Goal: Task Accomplishment & Management: Complete application form

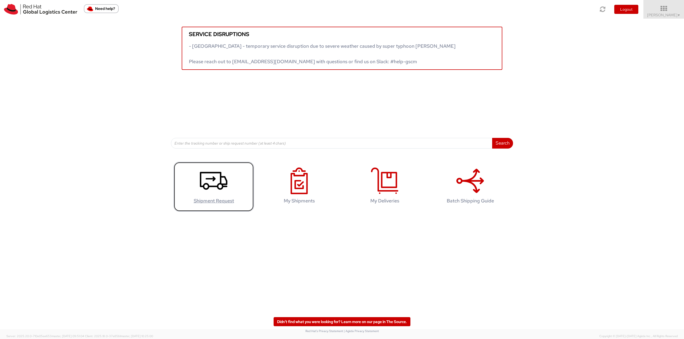
click at [200, 191] on icon at bounding box center [214, 181] width 28 height 27
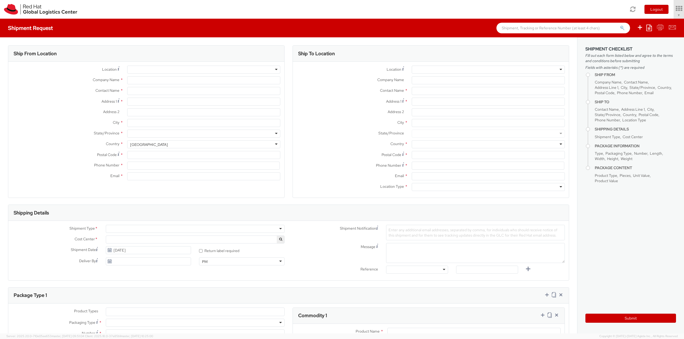
select select "757"
select select
type input "Red Hat, Inc."
type input "[PERSON_NAME]"
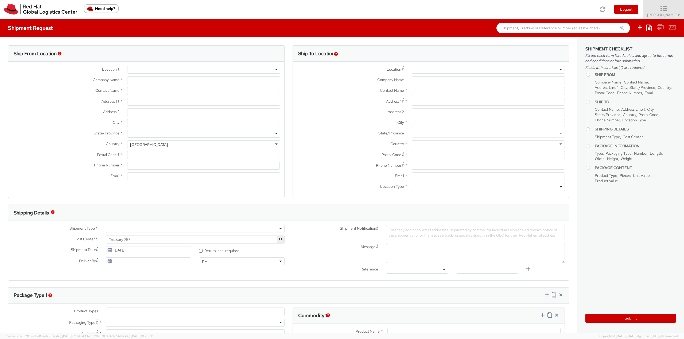
type input "100 East Davie Street"
type input "RALEIGH"
type input "27601"
type input "19193013243"
type input "abrooks@redhat.com"
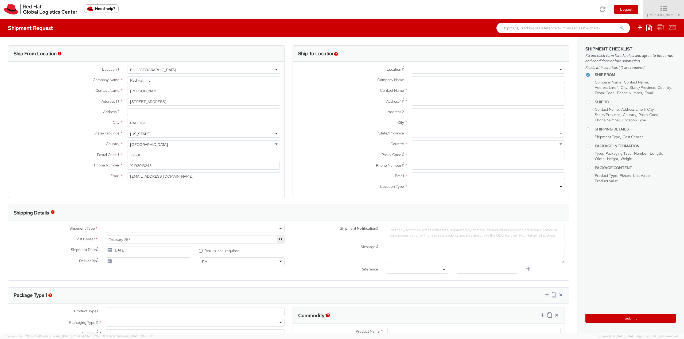
scroll to position [680, 0]
click at [169, 69] on div "RH - Raleigh" at bounding box center [203, 70] width 153 height 8
click at [81, 90] on label "Contact Name *" at bounding box center [65, 90] width 115 height 7
drag, startPoint x: 149, startPoint y: 91, endPoint x: 107, endPoint y: 92, distance: 42.5
click at [107, 92] on div "Contact Name * Amy Brooks" at bounding box center [146, 91] width 276 height 8
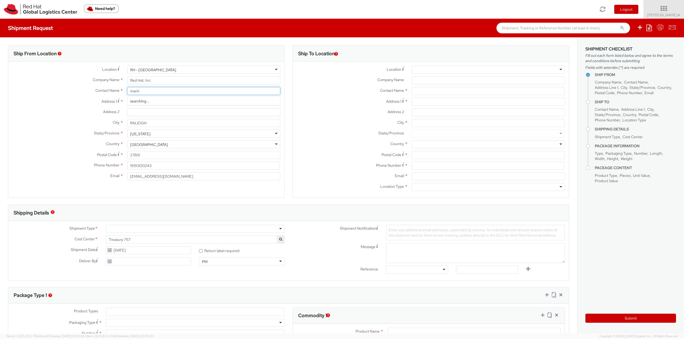
type input "marina"
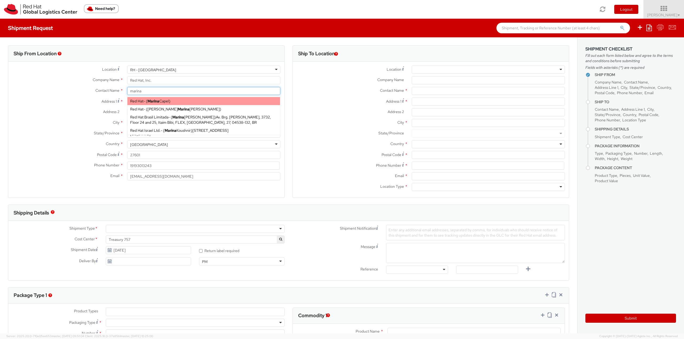
click at [135, 102] on span "Red Hat" at bounding box center [136, 101] width 13 height 5
type input "Red Hat"
type input "[PERSON_NAME]"
type input "[EMAIL_ADDRESS][DOMAIN_NAME]"
select select
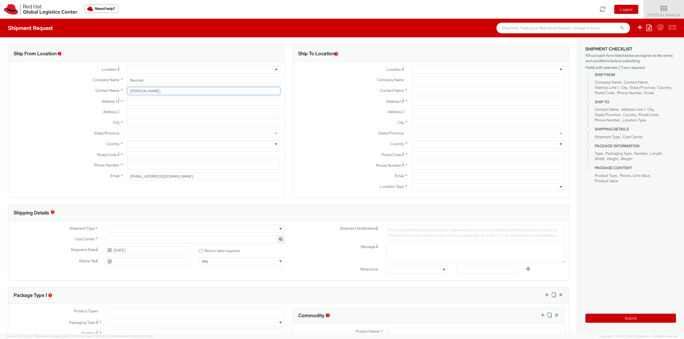
type input "[PERSON_NAME]"
type input "[STREET_ADDRESS][PERSON_NAME]"
type input "[GEOGRAPHIC_DATA]"
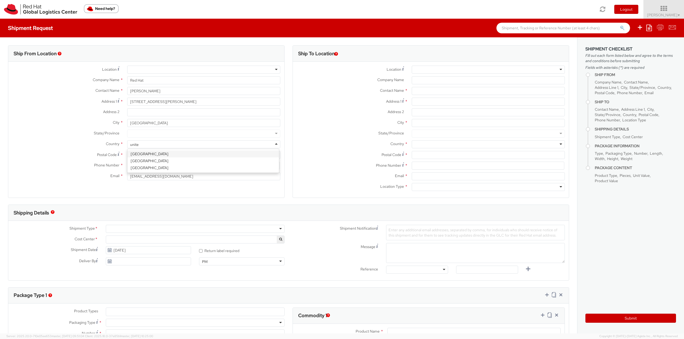
type input "united"
click at [144, 134] on div at bounding box center [203, 134] width 153 height 8
type input "north"
click at [152, 159] on input "Postal Code *" at bounding box center [203, 155] width 153 height 8
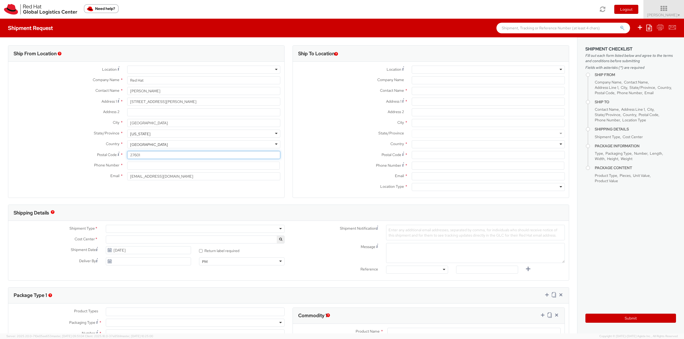
type input "27601"
click at [133, 167] on input at bounding box center [203, 166] width 153 height 8
type input "[PHONE_NUMBER]"
click at [415, 79] on input "Company Name *" at bounding box center [488, 80] width 153 height 8
click at [417, 78] on input "Company Name *" at bounding box center [488, 80] width 153 height 8
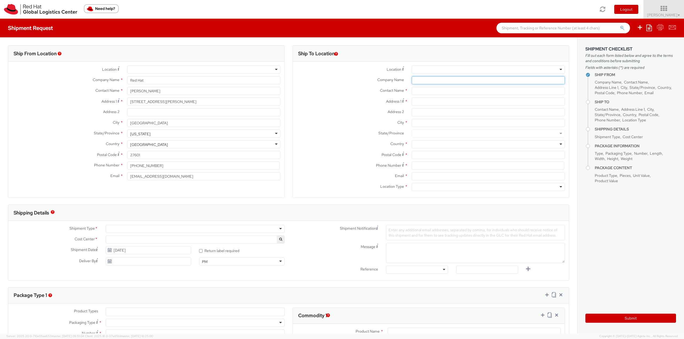
paste input "VATBox B.V. (Blue dot Corporation)"
type input "VATBox B.V. (Blue dot Corporation)"
click at [425, 89] on input "text" at bounding box center [488, 91] width 153 height 8
paste input "Attn: Remco Dewaerheijt"
type input "Attn: Remco Dewaerheijt"
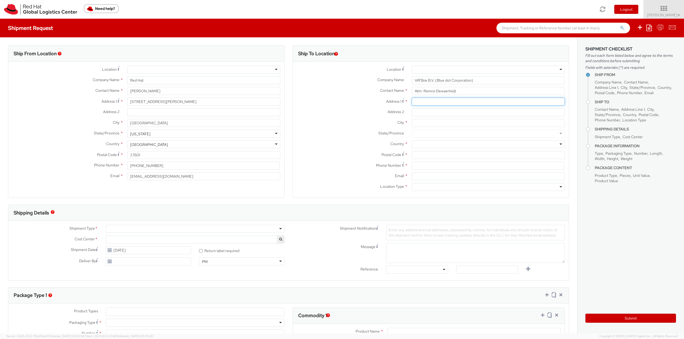
click at [431, 102] on input "Address 1 *" at bounding box center [488, 102] width 153 height 8
paste input "[STREET_ADDRESS]"
type input "[STREET_ADDRESS]"
click at [465, 114] on input "Address 2 *" at bounding box center [488, 112] width 153 height 8
paste input "Office Building: Spaces"
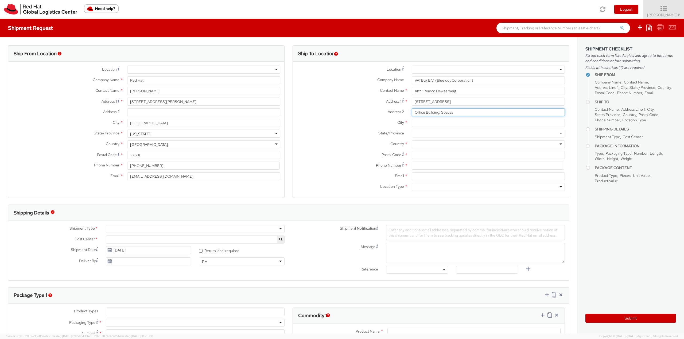
type input "Office Building: Spaces"
click at [422, 125] on input "City *" at bounding box center [488, 123] width 153 height 8
type input "[GEOGRAPHIC_DATA]"
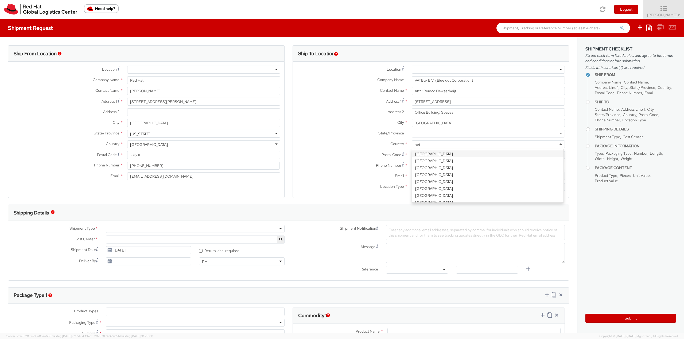
type input "neth"
click at [422, 155] on input "Postal Code *" at bounding box center [488, 155] width 153 height 8
type input "1017 DR"
click at [418, 164] on input at bounding box center [488, 166] width 153 height 8
paste input "[PHONE_NUMBER]"
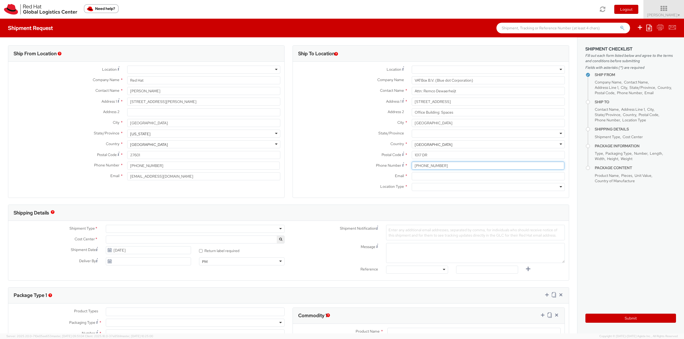
type input "[PHONE_NUMBER]"
click at [417, 178] on input "Email *" at bounding box center [488, 177] width 153 height 8
click at [419, 177] on input "Email *" at bounding box center [488, 177] width 153 height 8
paste input "[EMAIL_ADDRESS][DOMAIN_NAME]"
type input "[EMAIL_ADDRESS][DOMAIN_NAME]"
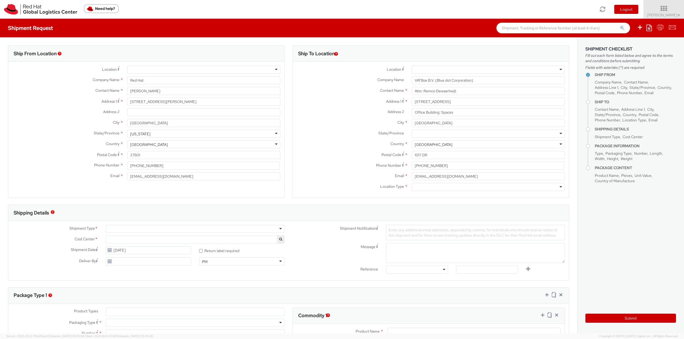
click at [418, 189] on div at bounding box center [488, 187] width 153 height 8
click at [145, 230] on div at bounding box center [195, 229] width 179 height 8
select select "757"
click at [137, 241] on span "Treasury 757" at bounding box center [195, 239] width 173 height 5
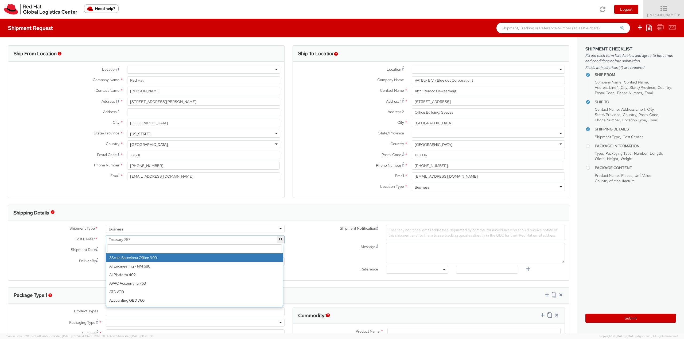
click at [132, 249] on input "search" at bounding box center [194, 249] width 175 height 8
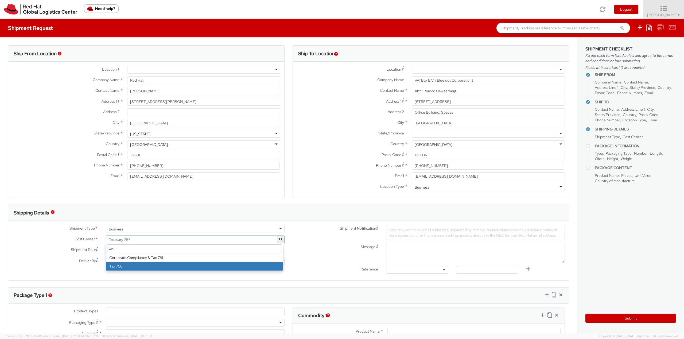
type input "tax"
select select "756"
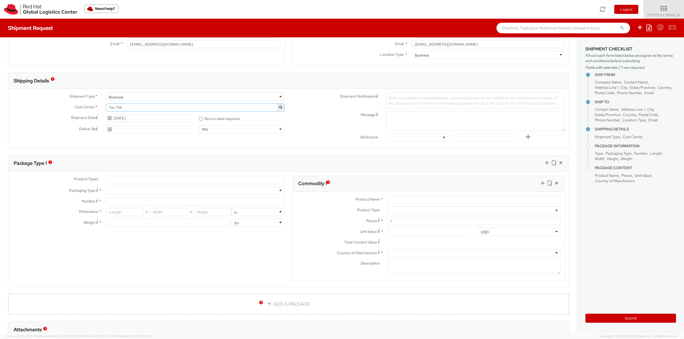
scroll to position [134, 0]
click at [121, 179] on ul at bounding box center [195, 179] width 178 height 8
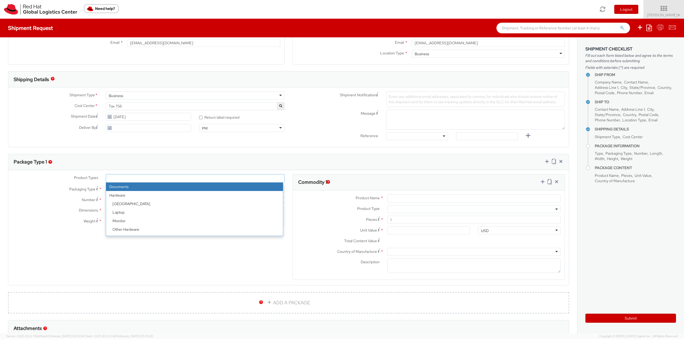
select select "DOCUMENT"
type input "Documents"
select select "DOCUMENT"
type input "1.00"
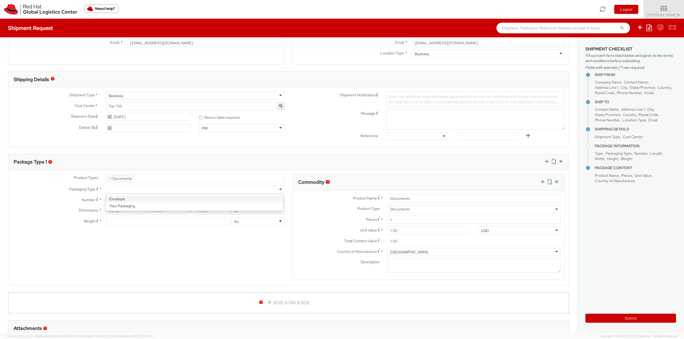
click at [118, 189] on div at bounding box center [195, 190] width 179 height 8
type input "1"
type input "9.5"
type input "12.5"
type input "0.25"
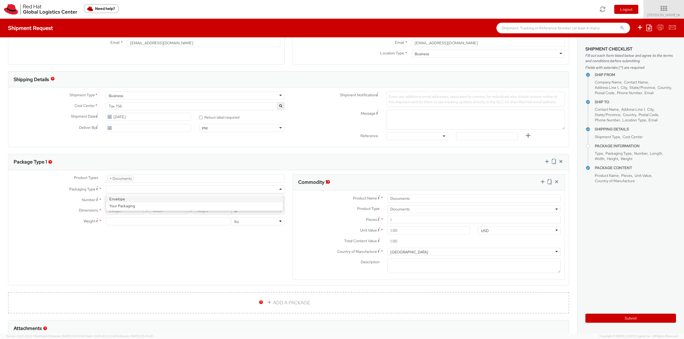
type input "1"
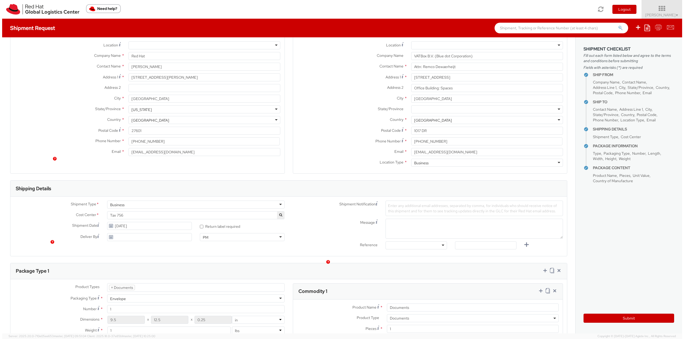
scroll to position [0, 0]
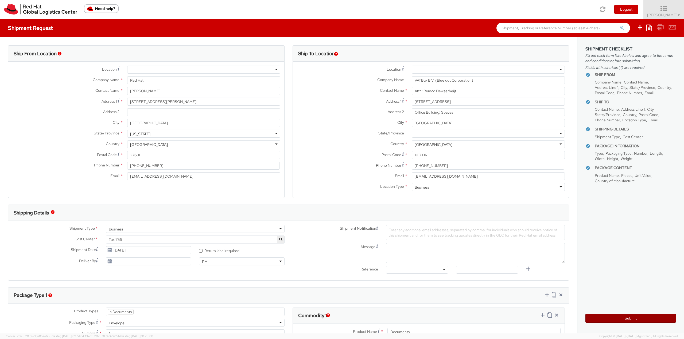
click at [599, 318] on button "Submit" at bounding box center [630, 318] width 91 height 9
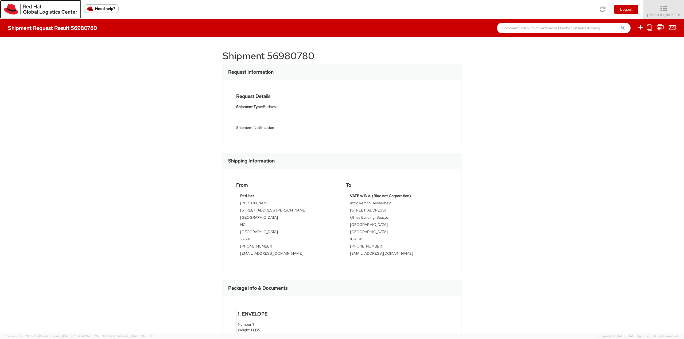
click at [35, 11] on img at bounding box center [40, 9] width 73 height 11
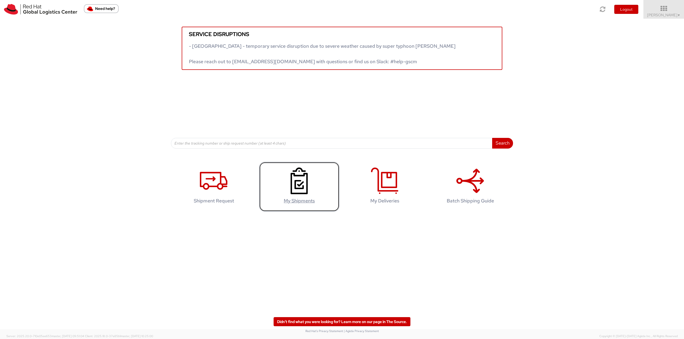
click at [300, 190] on icon at bounding box center [299, 181] width 28 height 27
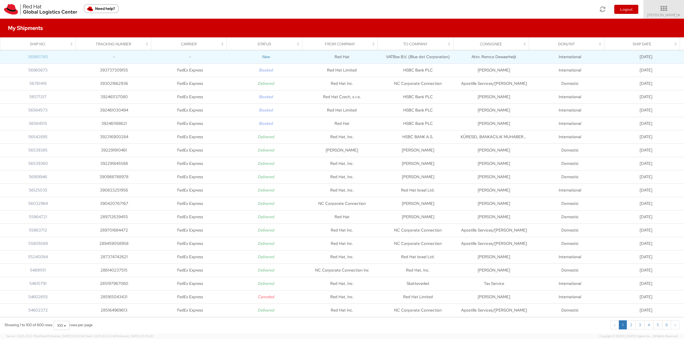
click at [43, 55] on link "56980780" at bounding box center [38, 56] width 20 height 5
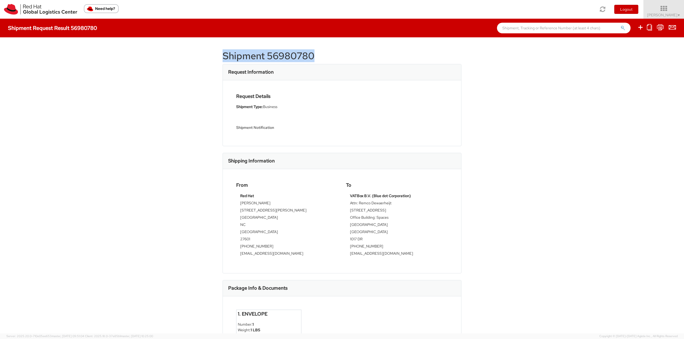
drag, startPoint x: 315, startPoint y: 58, endPoint x: 221, endPoint y: 56, distance: 94.6
click at [222, 56] on h1 "Shipment 56980780" at bounding box center [341, 56] width 239 height 11
copy h1 "Shipment 56980780"
